Goal: Navigation & Orientation: Go to known website

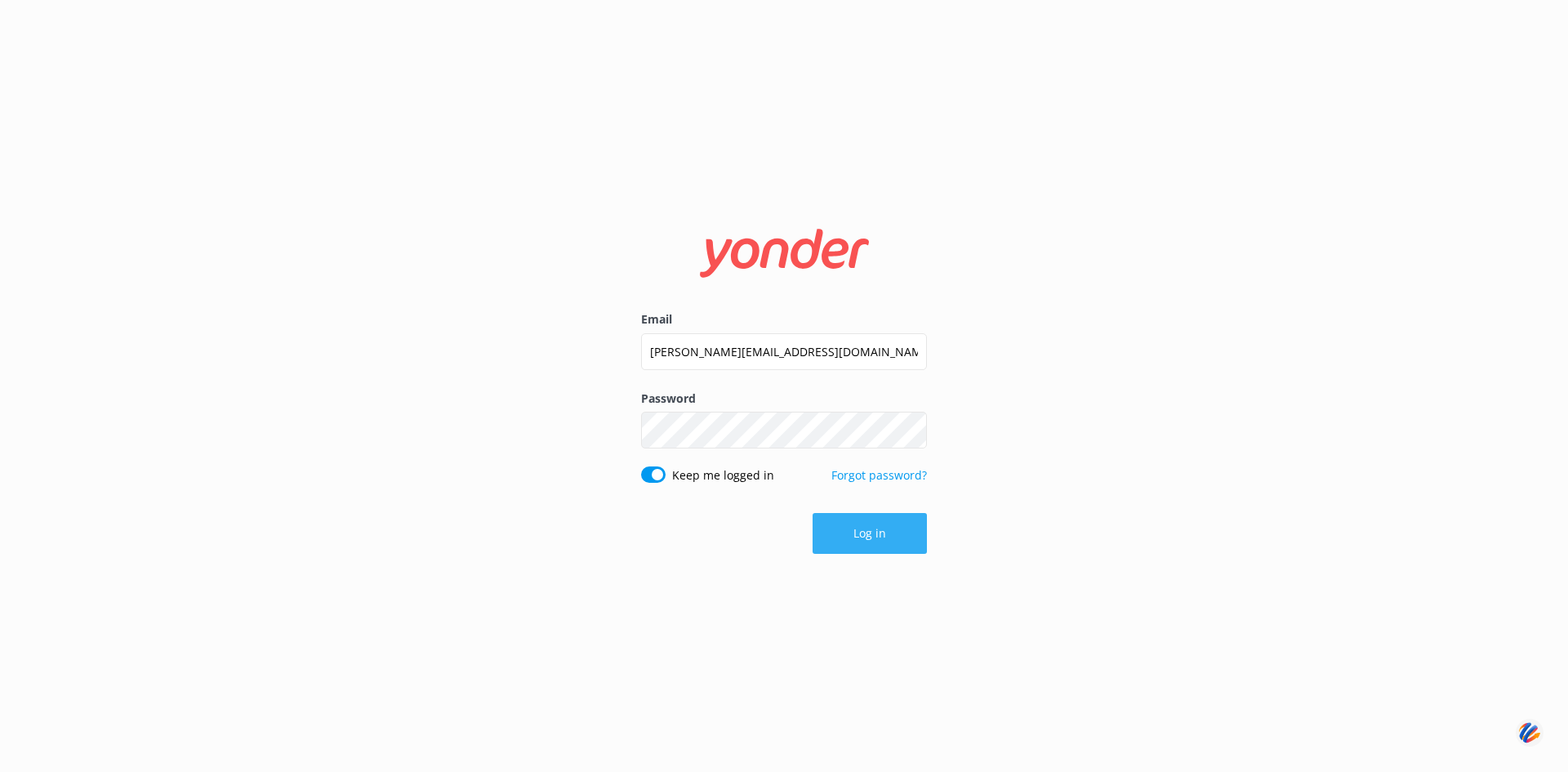
click at [842, 531] on button "Log in" at bounding box center [869, 533] width 114 height 41
type input "[PERSON_NAME][EMAIL_ADDRESS][DOMAIN_NAME]"
click at [855, 525] on button "Log in" at bounding box center [869, 533] width 114 height 41
